Goal: Information Seeking & Learning: Learn about a topic

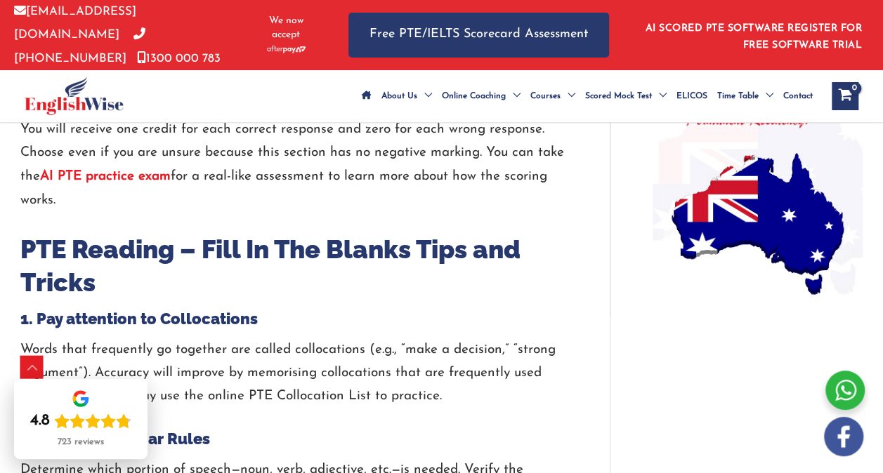
scroll to position [1215, 0]
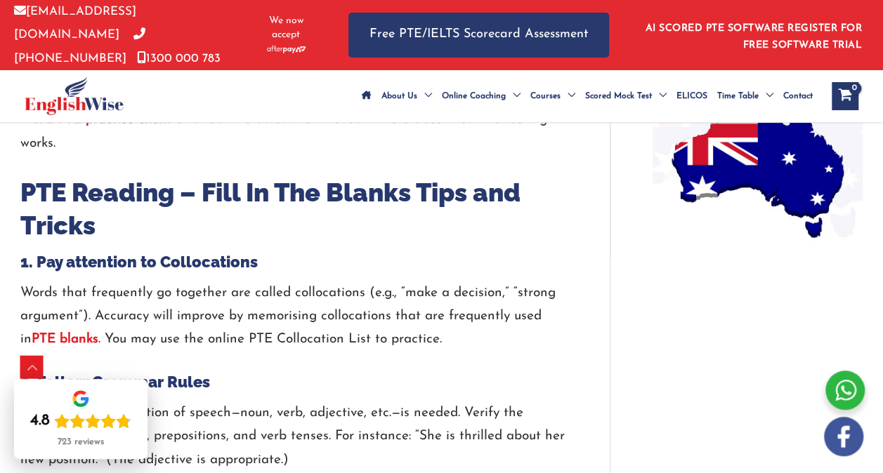
click at [160, 126] on strong "AI PTE practice exam" at bounding box center [105, 118] width 131 height 13
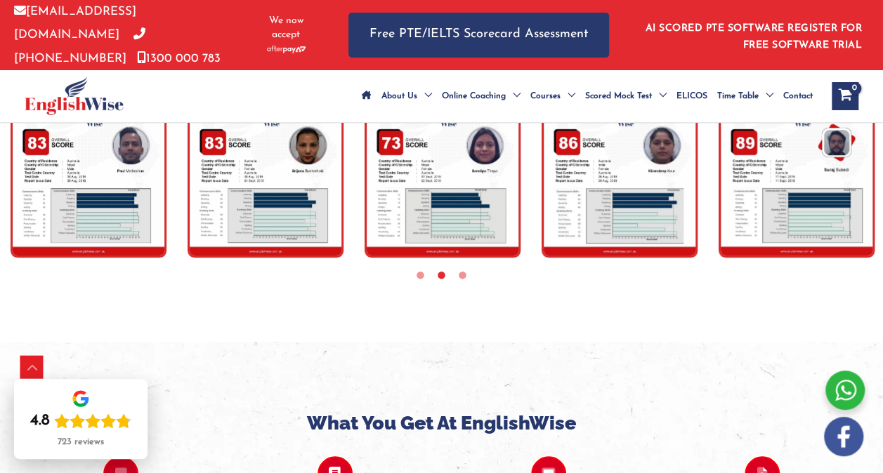
scroll to position [3070, 0]
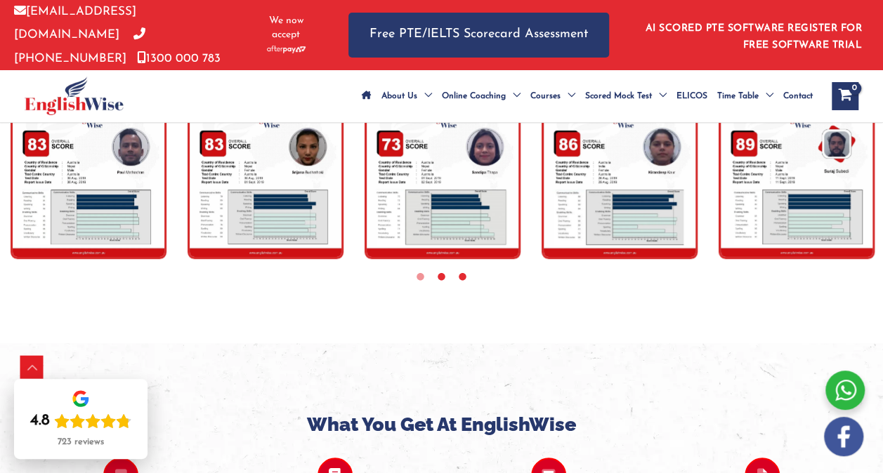
click at [466, 282] on icon at bounding box center [462, 276] width 11 height 11
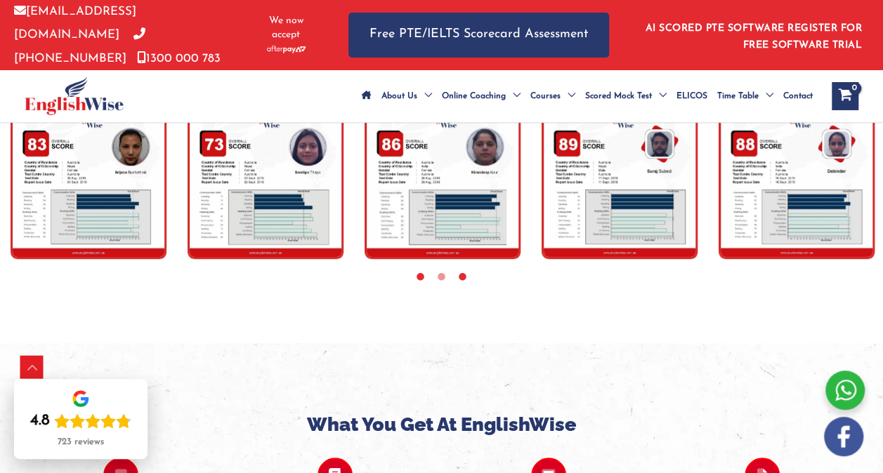
click at [424, 282] on icon at bounding box center [420, 276] width 11 height 11
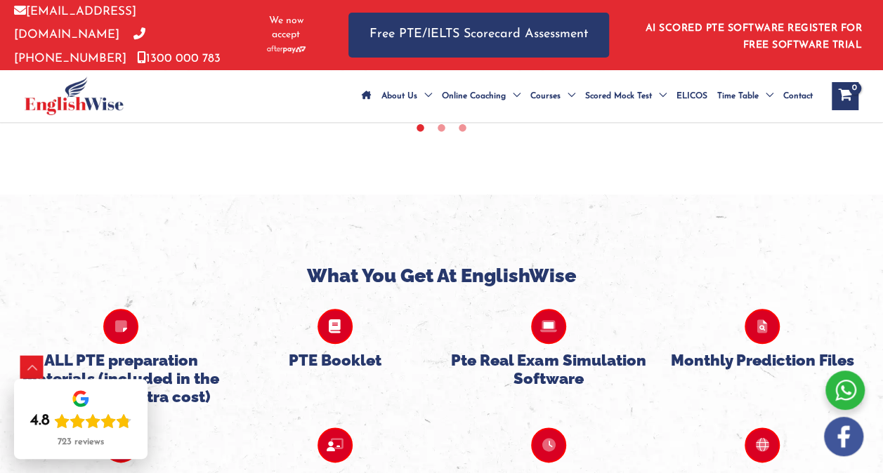
scroll to position [3407, 0]
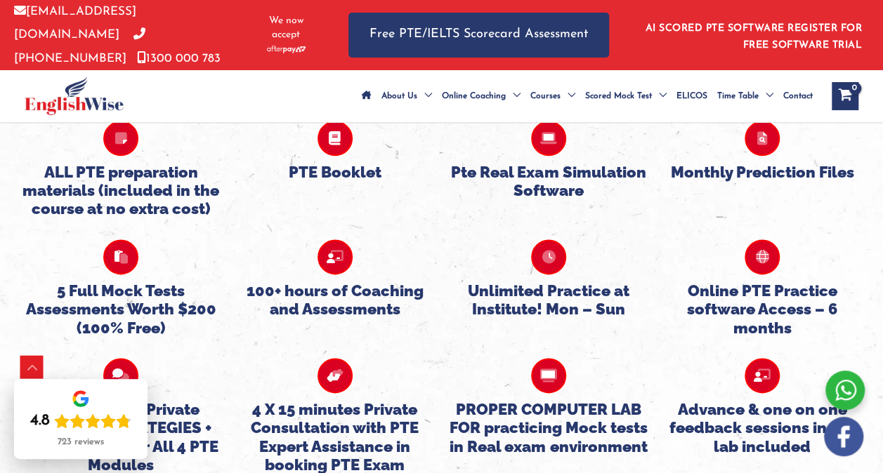
click at [538, 155] on icon at bounding box center [548, 138] width 35 height 35
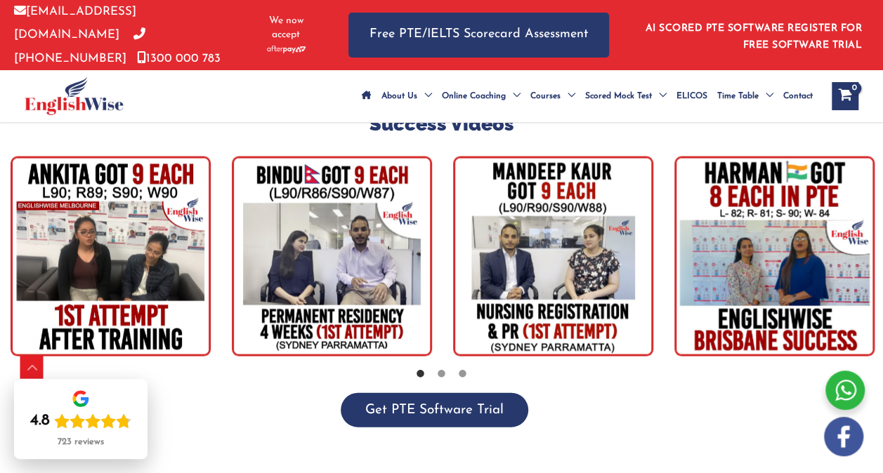
scroll to position [3941, 0]
